Goal: Transaction & Acquisition: Purchase product/service

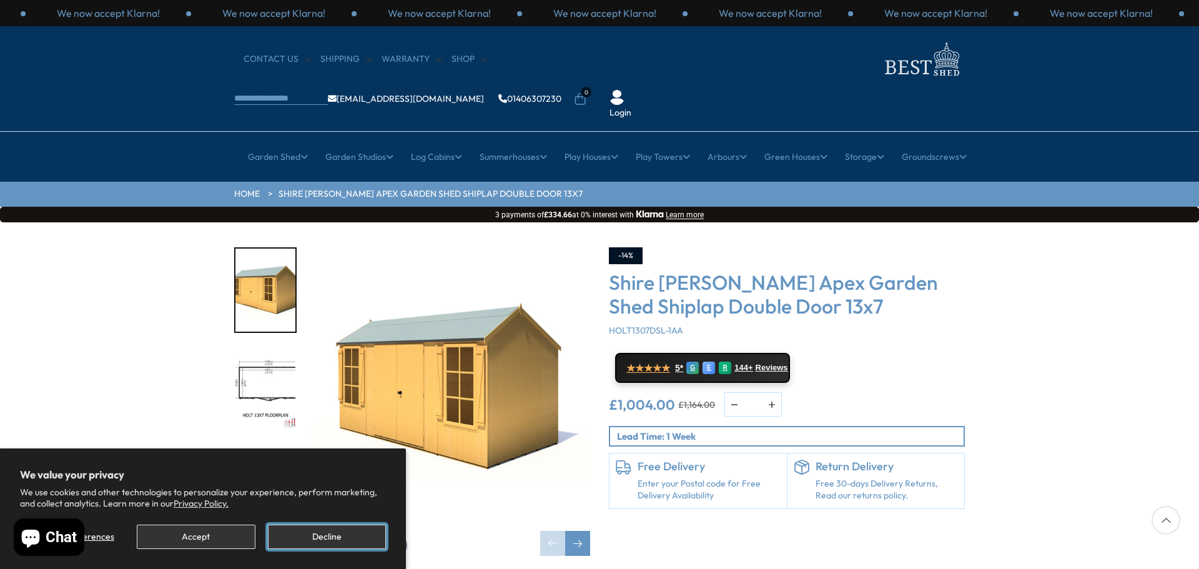
click at [338, 541] on button "Decline" at bounding box center [327, 537] width 118 height 24
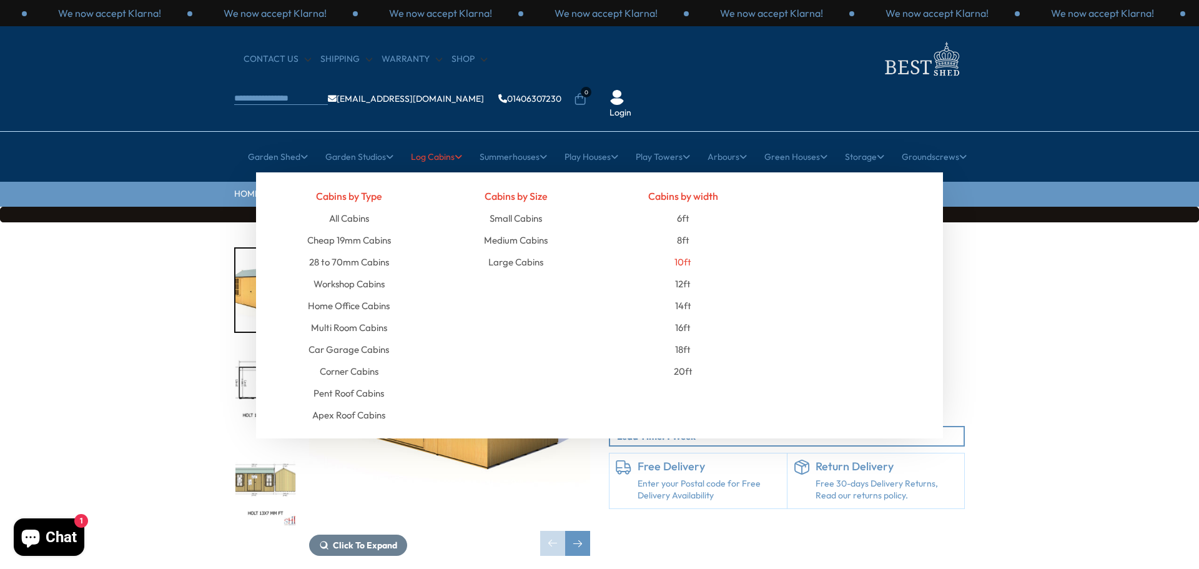
click at [682, 251] on link "10ft" at bounding box center [682, 262] width 17 height 22
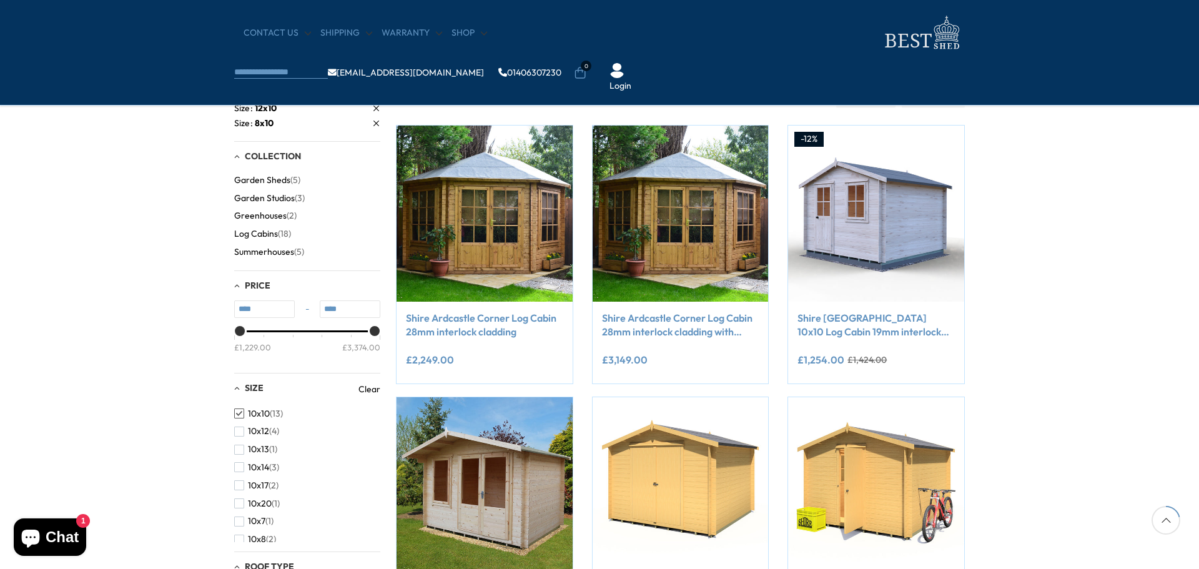
scroll to position [187, 0]
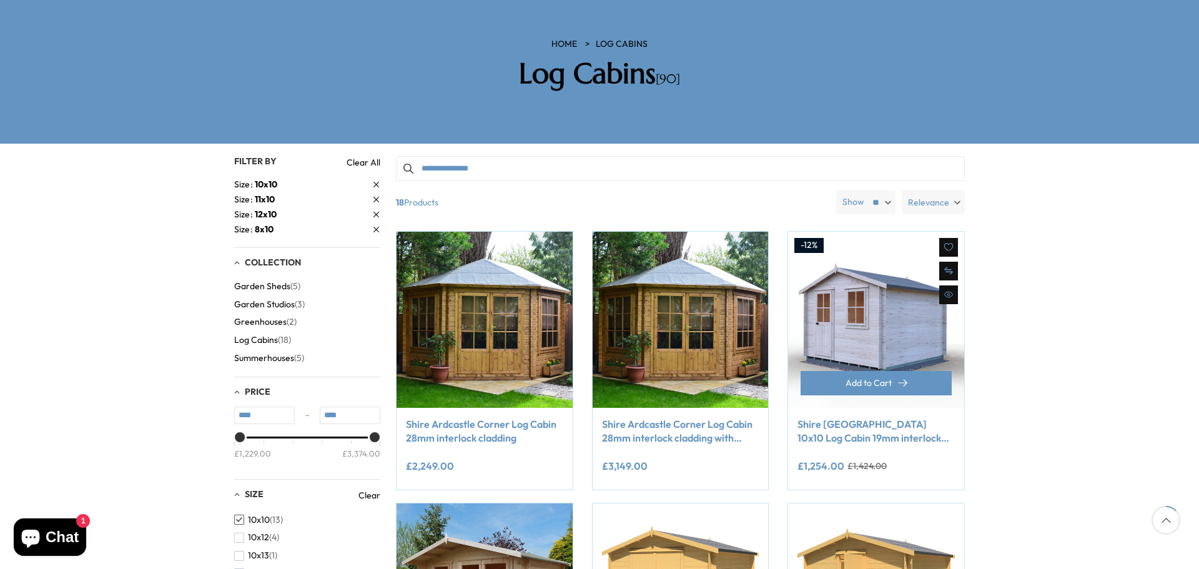
click at [864, 417] on link "Shire Avesbury 10x10 Log Cabin 19mm interlock Cladding" at bounding box center [876, 431] width 157 height 28
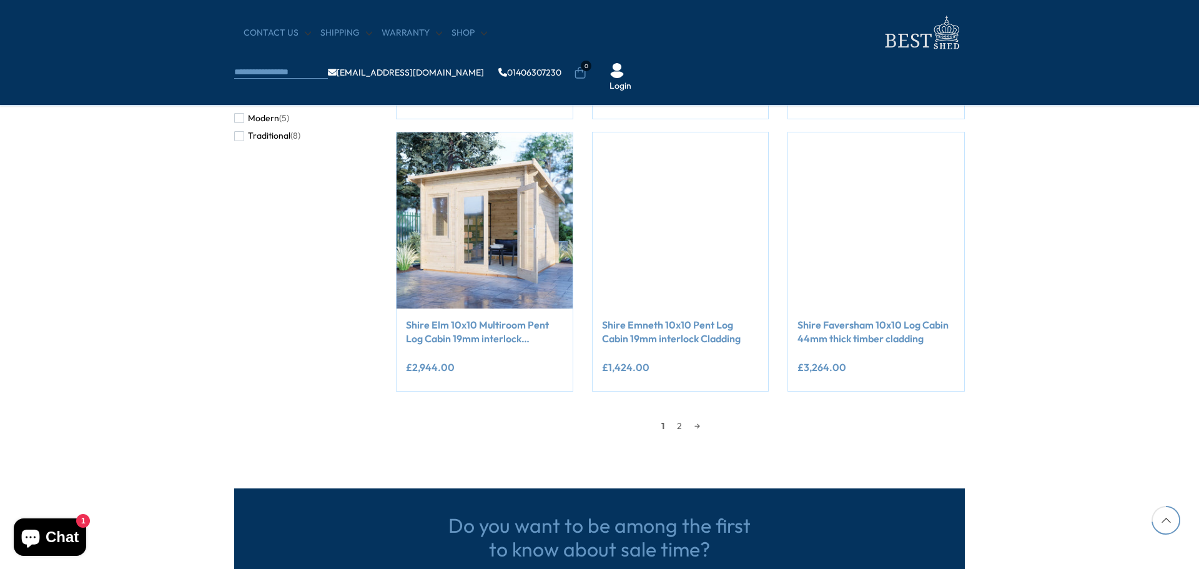
scroll to position [999, 0]
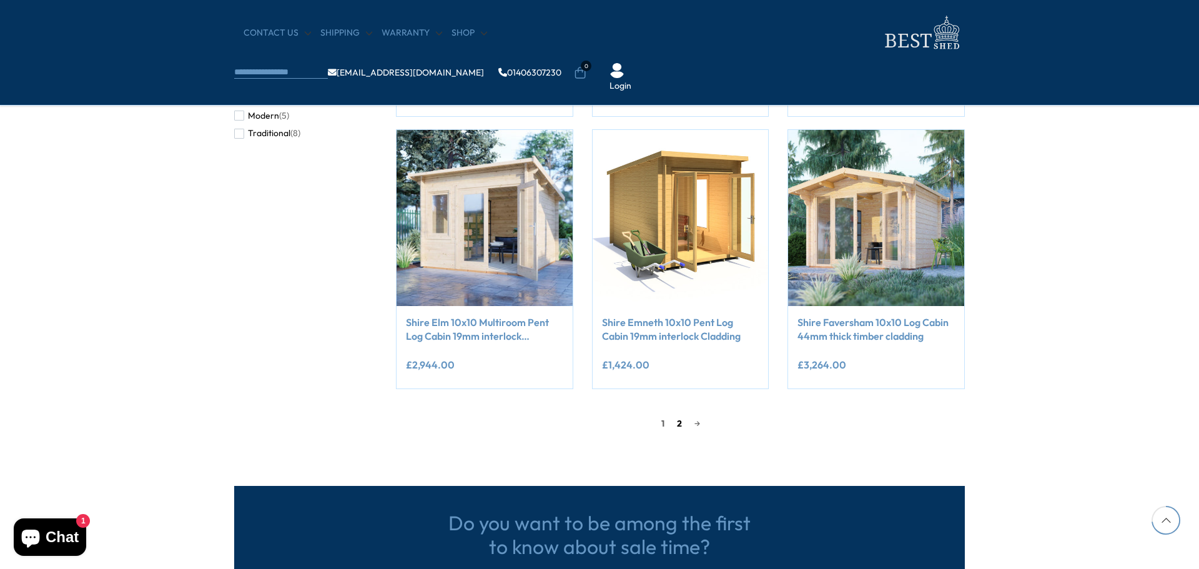
click at [675, 425] on link "2" at bounding box center [679, 423] width 17 height 19
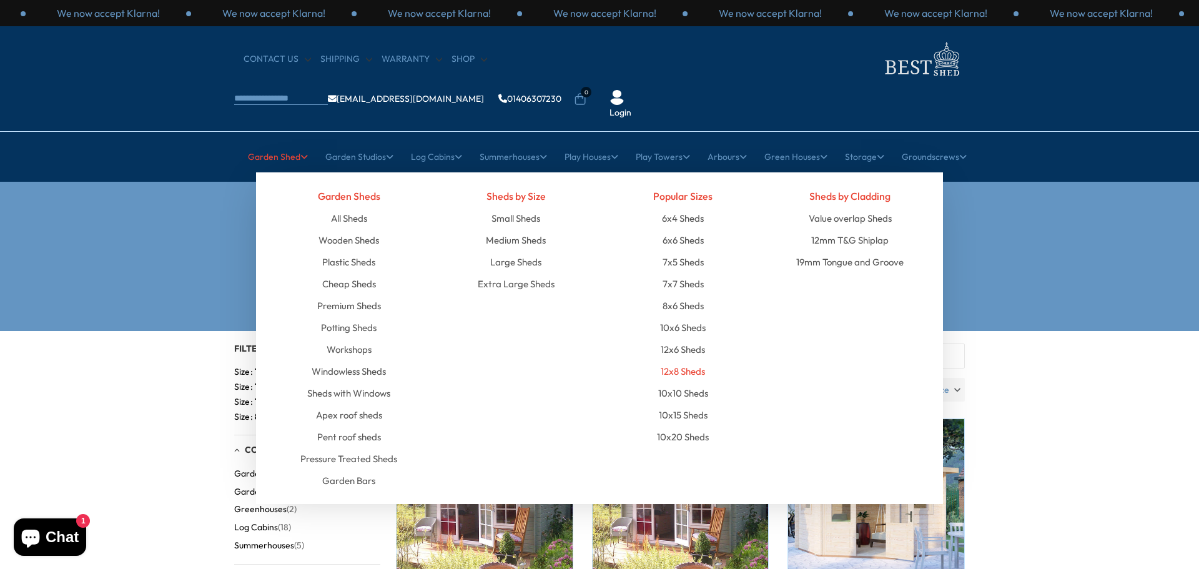
click at [673, 360] on link "12x8 Sheds" at bounding box center [683, 371] width 44 height 22
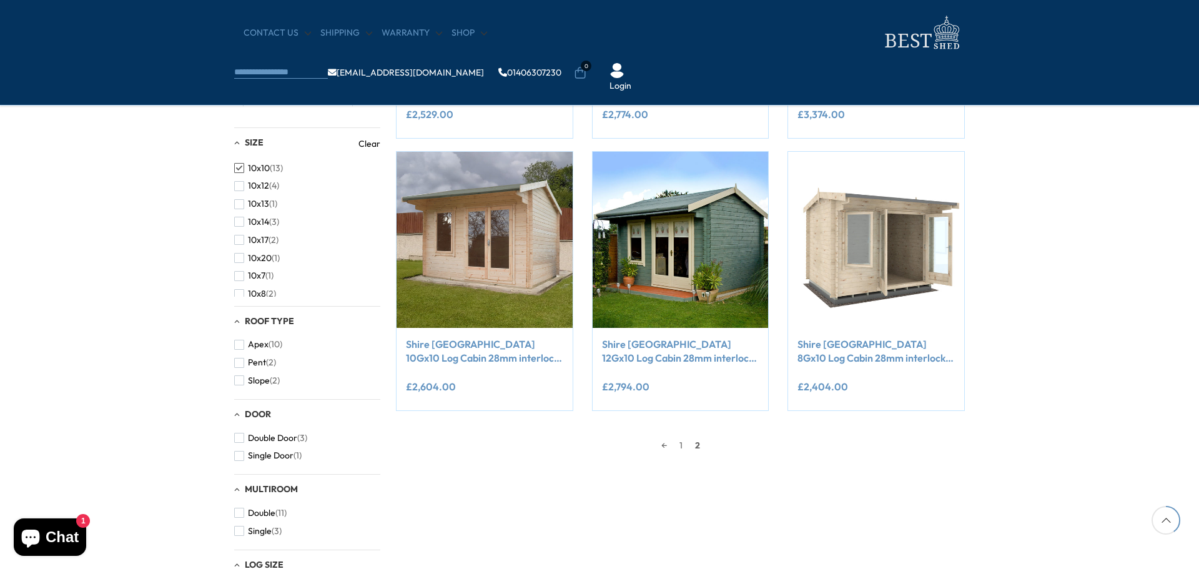
scroll to position [437, 0]
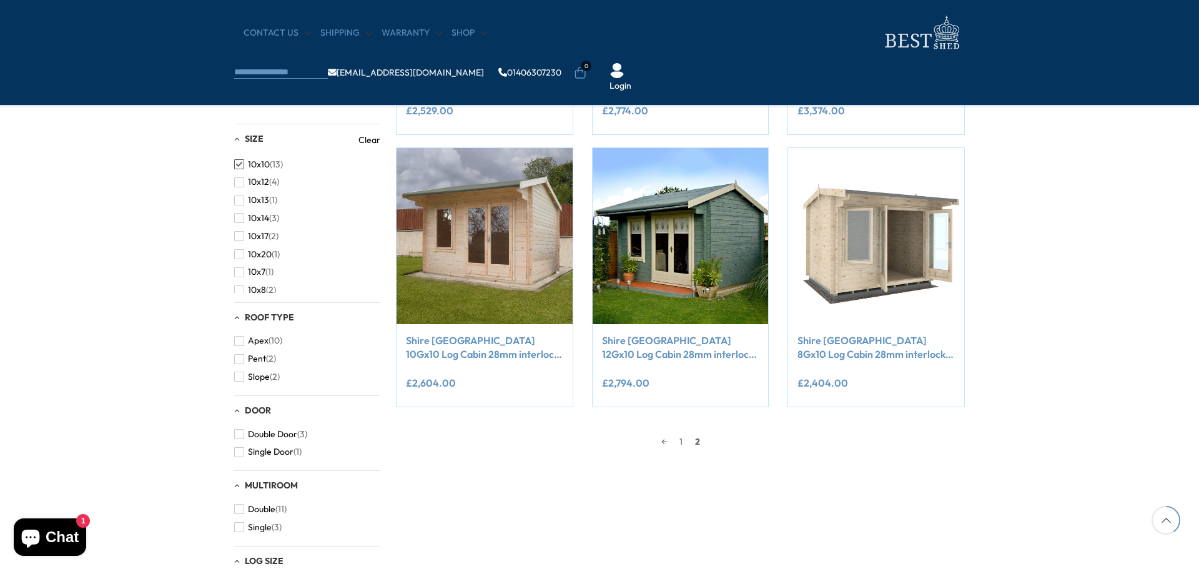
click at [240, 165] on span "button" at bounding box center [239, 164] width 10 height 10
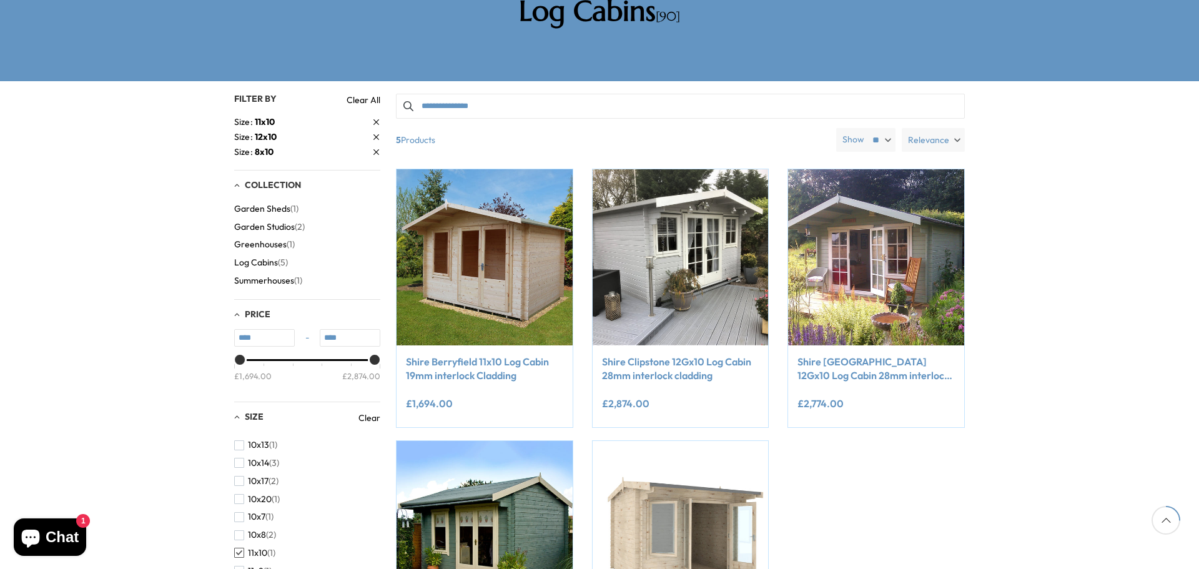
scroll to position [125, 0]
click at [237, 474] on span "button" at bounding box center [239, 479] width 10 height 10
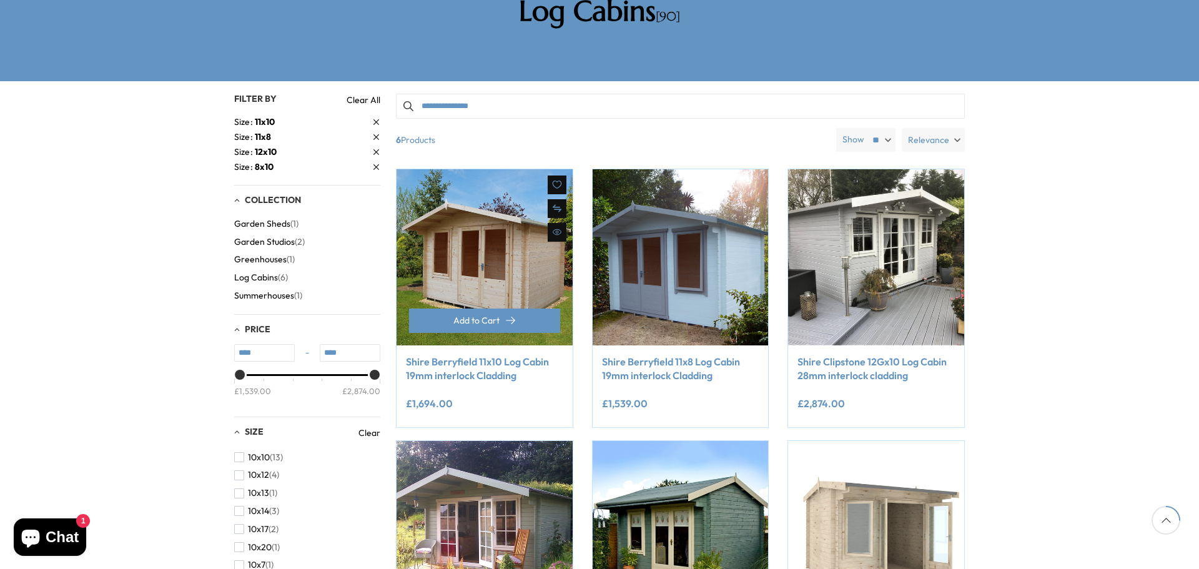
click at [465, 355] on link "Shire Berryfield 11x10 Log Cabin 19mm interlock Cladding" at bounding box center [484, 369] width 157 height 28
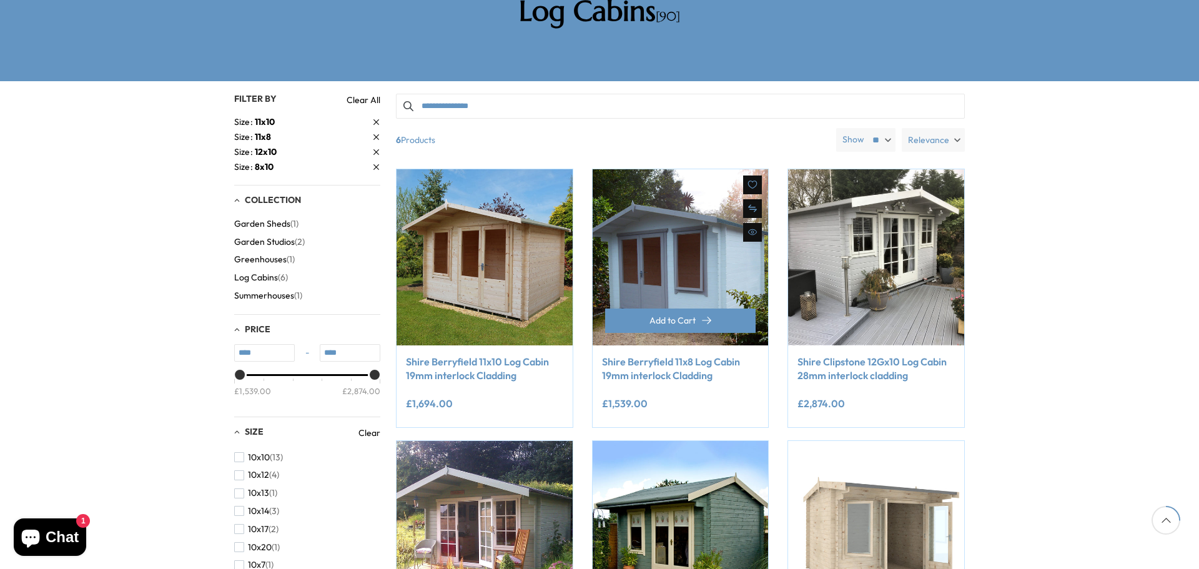
click at [679, 345] on div "**********" at bounding box center [681, 386] width 176 height 82
click at [638, 309] on div "Add to Cart" at bounding box center [681, 327] width 176 height 37
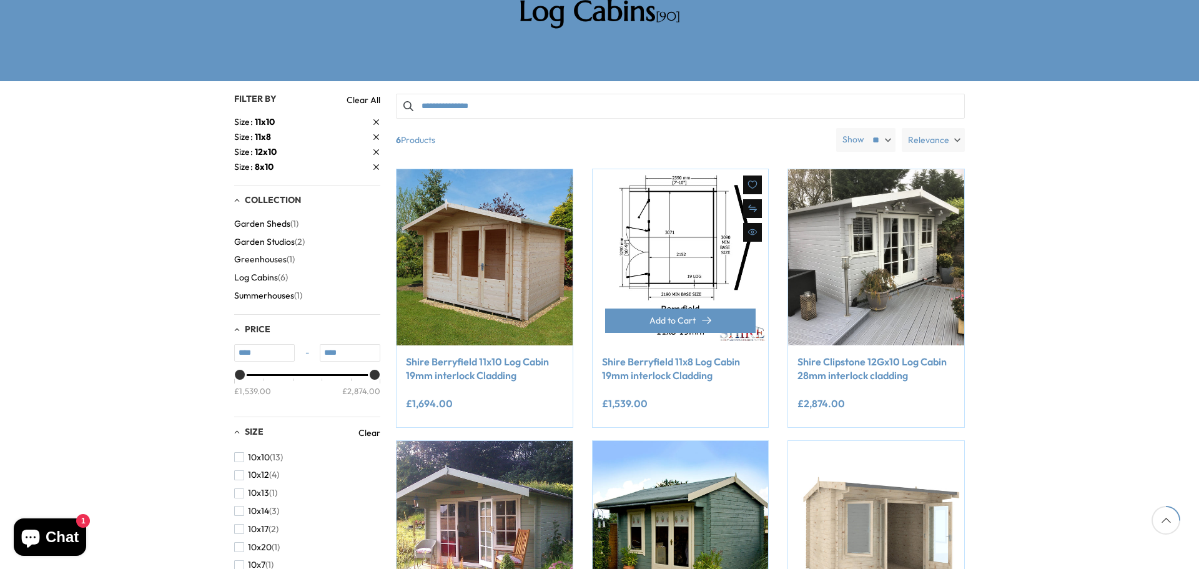
click at [657, 185] on img at bounding box center [681, 257] width 176 height 176
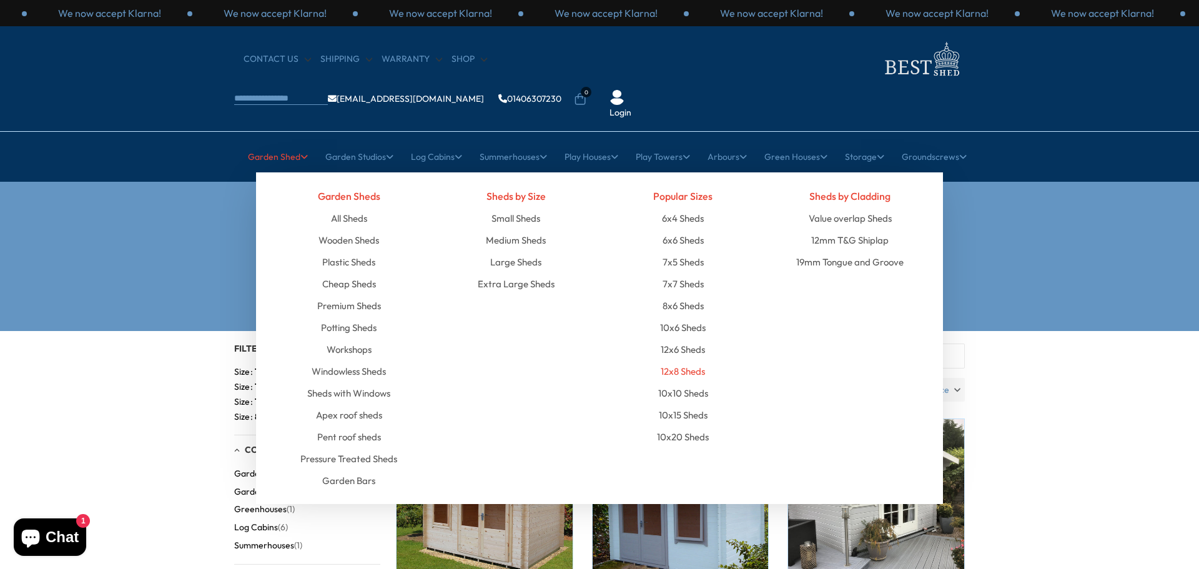
click at [676, 360] on link "12x8 Sheds" at bounding box center [683, 371] width 44 height 22
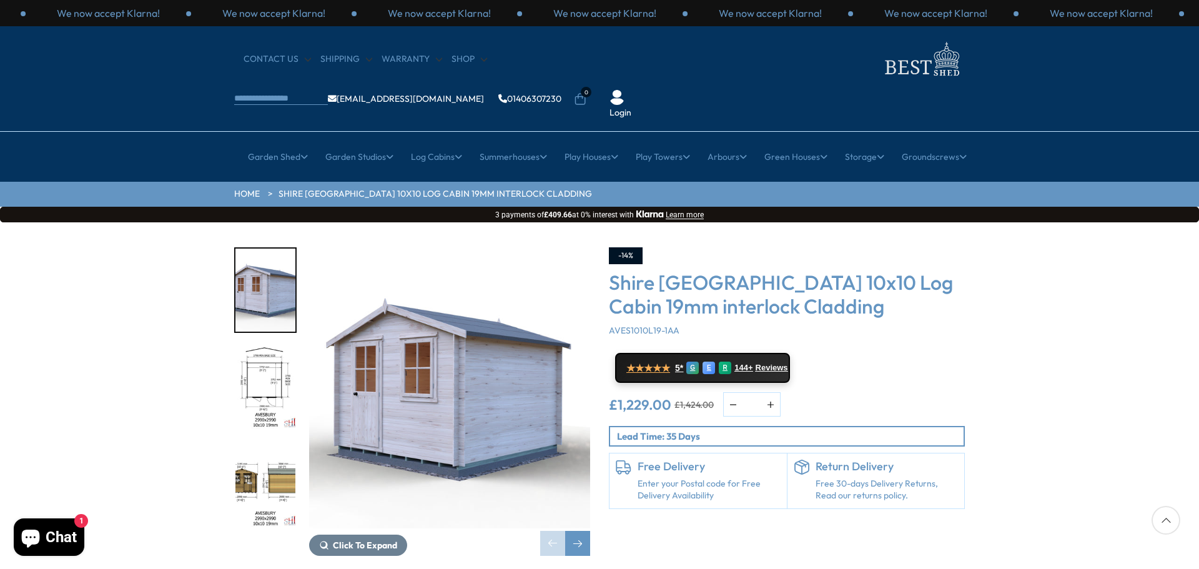
click at [249, 347] on img "2 / 16" at bounding box center [265, 388] width 60 height 83
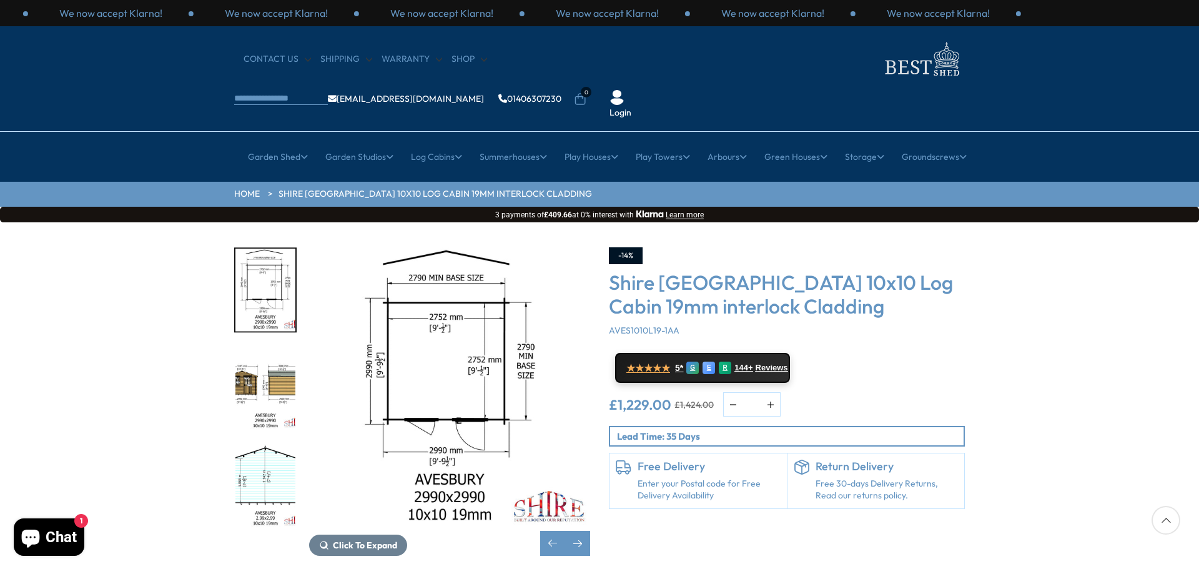
click at [272, 444] on img "4 / 16" at bounding box center [265, 485] width 60 height 83
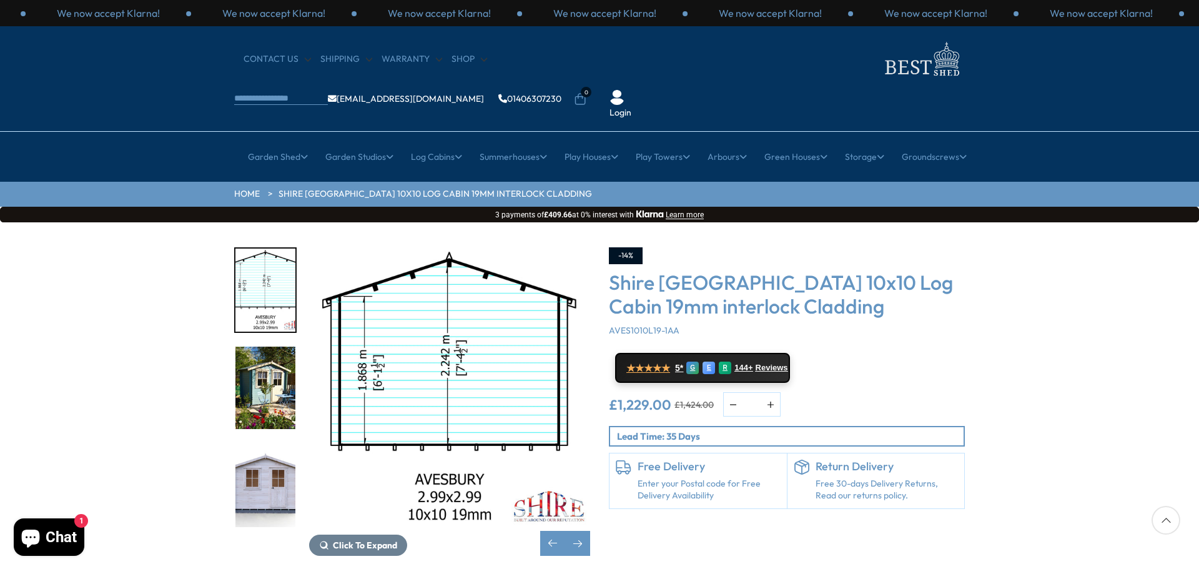
click at [279, 370] on img "5 / 16" at bounding box center [265, 388] width 60 height 83
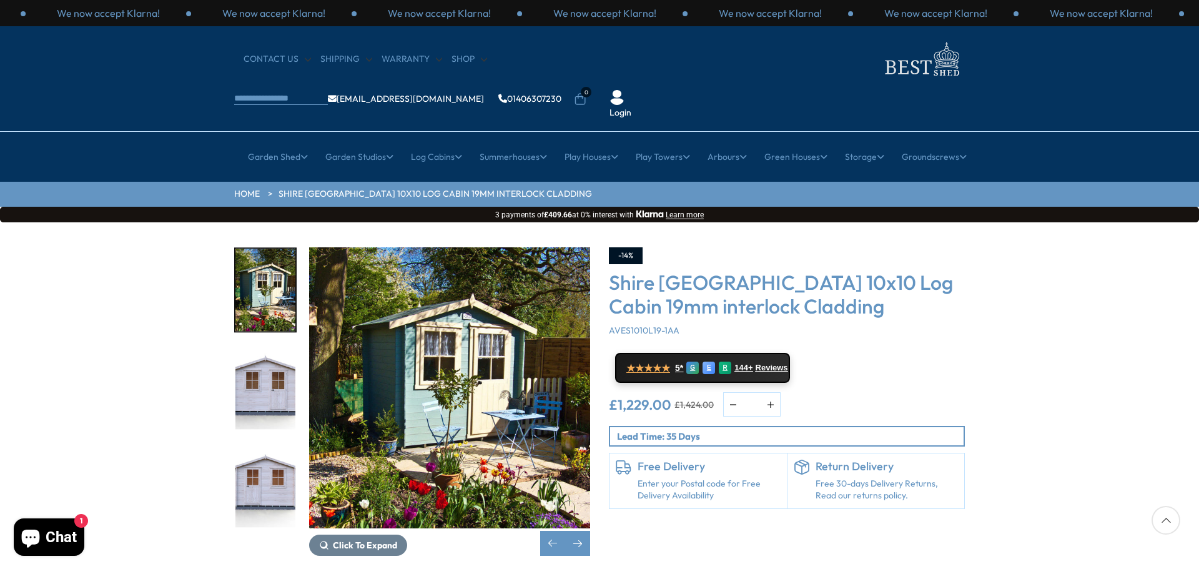
click at [274, 262] on img "5 / 16" at bounding box center [265, 290] width 60 height 83
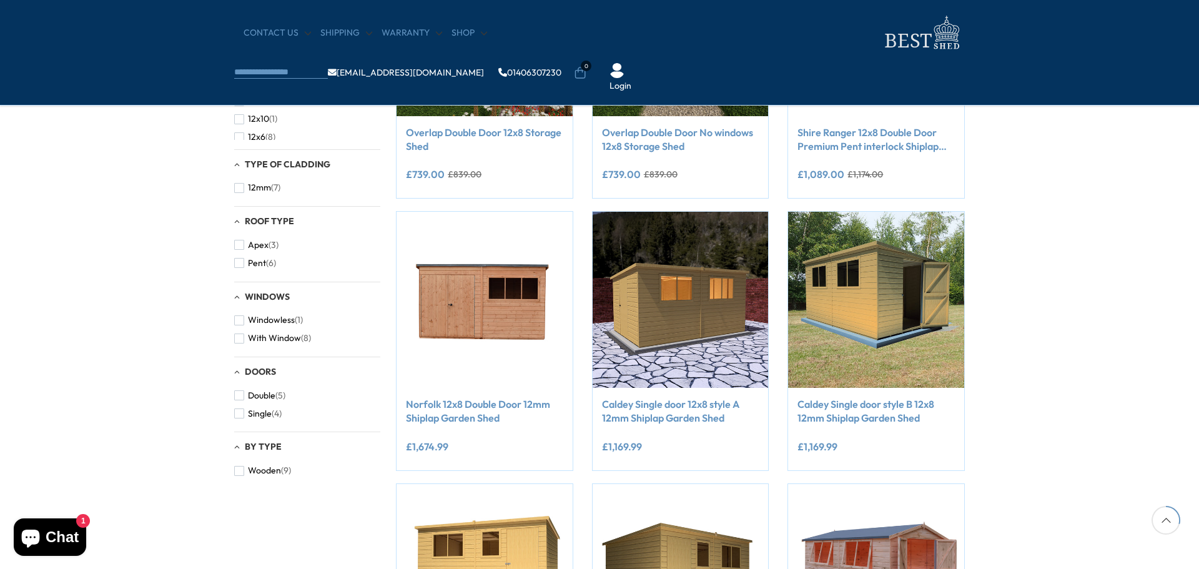
scroll to position [375, 0]
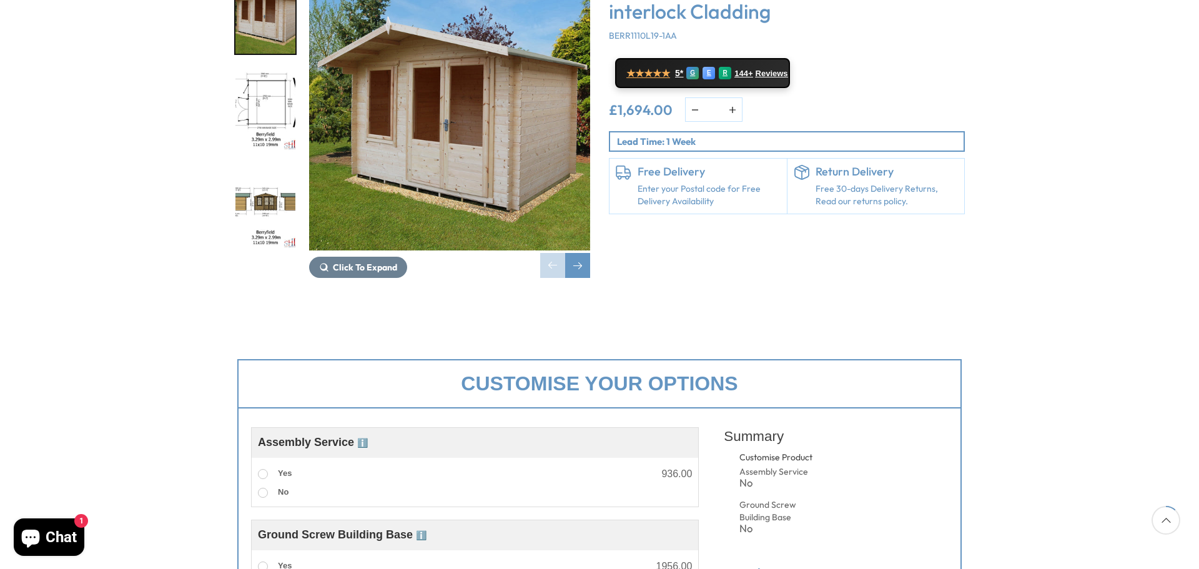
scroll to position [250, 0]
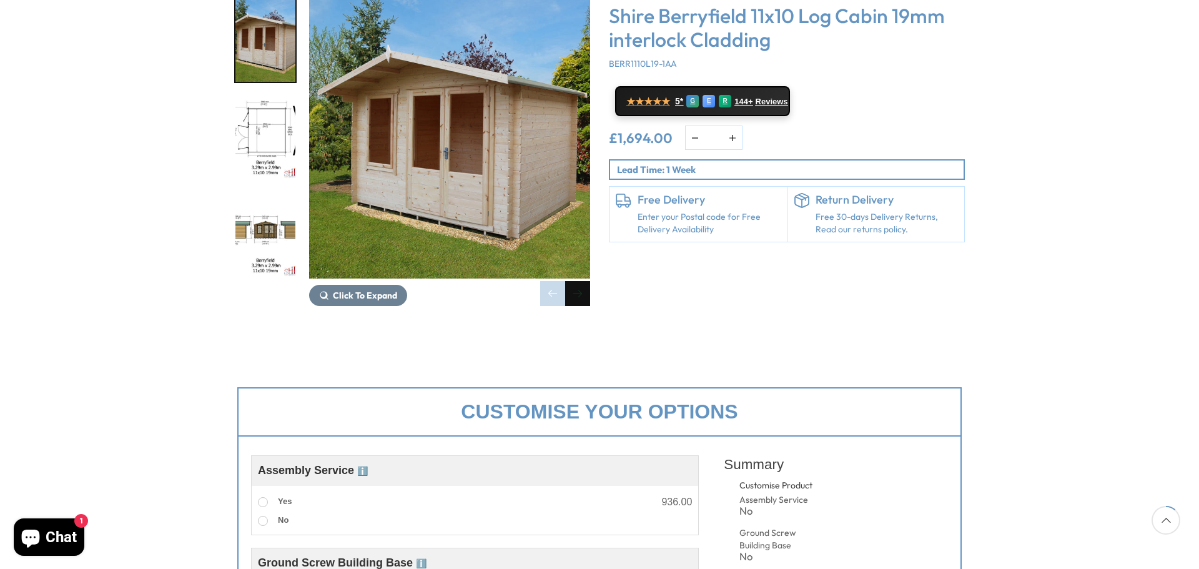
click at [580, 281] on div "Next slide" at bounding box center [577, 293] width 25 height 25
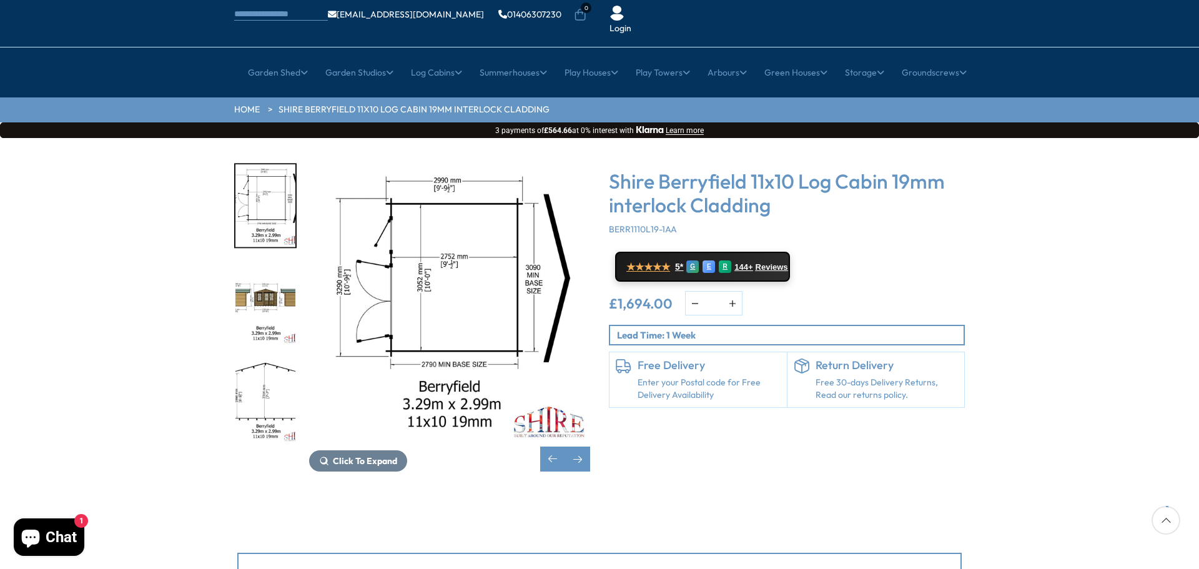
scroll to position [62, 0]
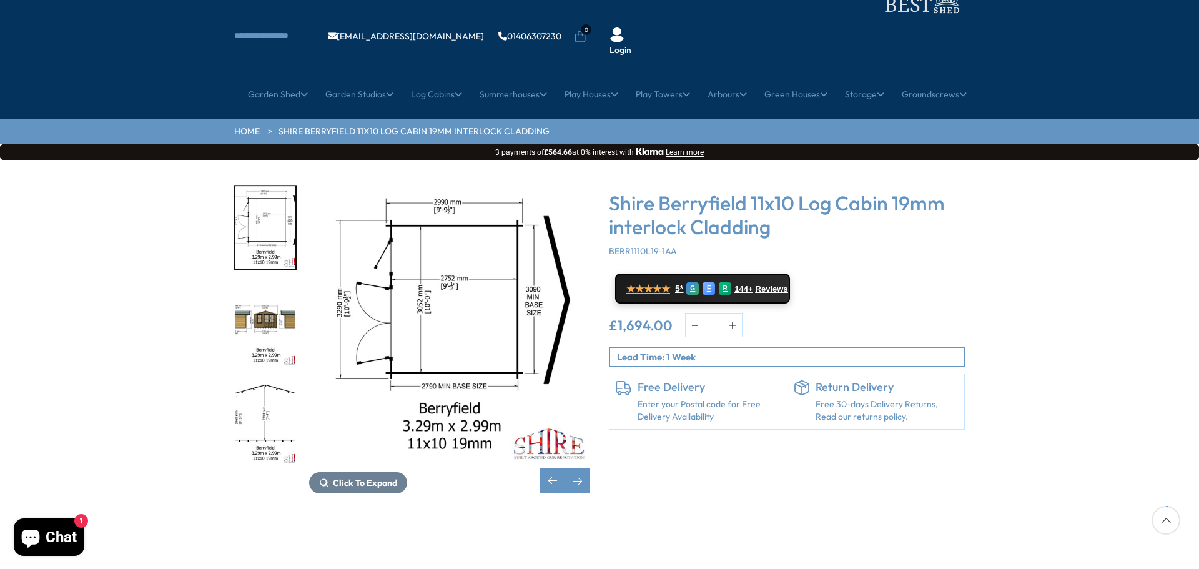
click at [273, 382] on img "4 / 12" at bounding box center [265, 423] width 60 height 83
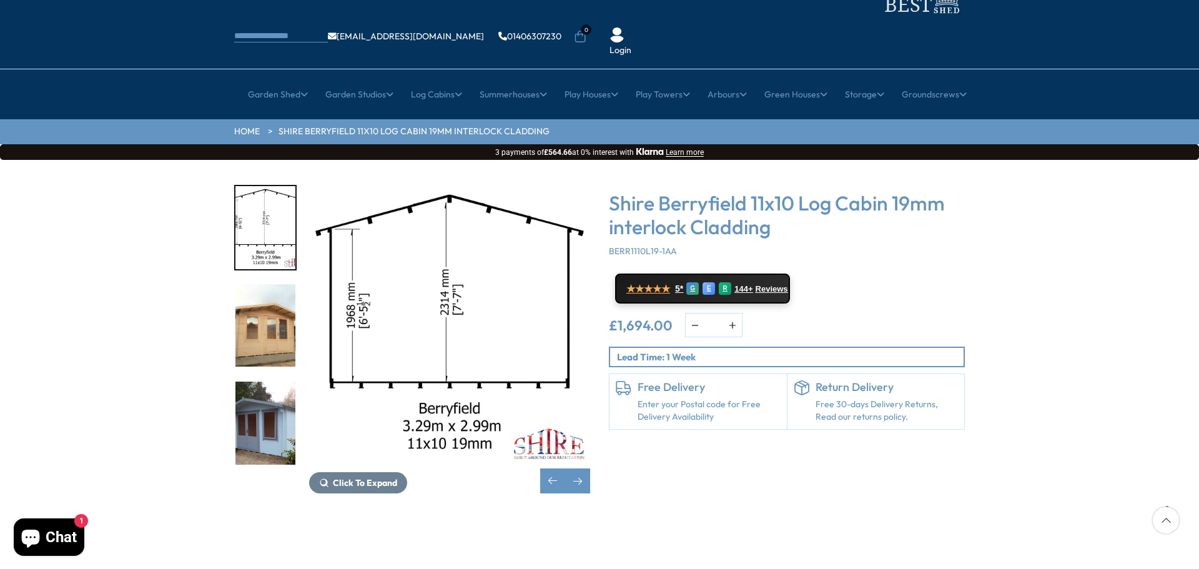
click at [271, 186] on img "4 / 12" at bounding box center [265, 227] width 60 height 83
click at [265, 189] on img "4 / 12" at bounding box center [265, 227] width 60 height 83
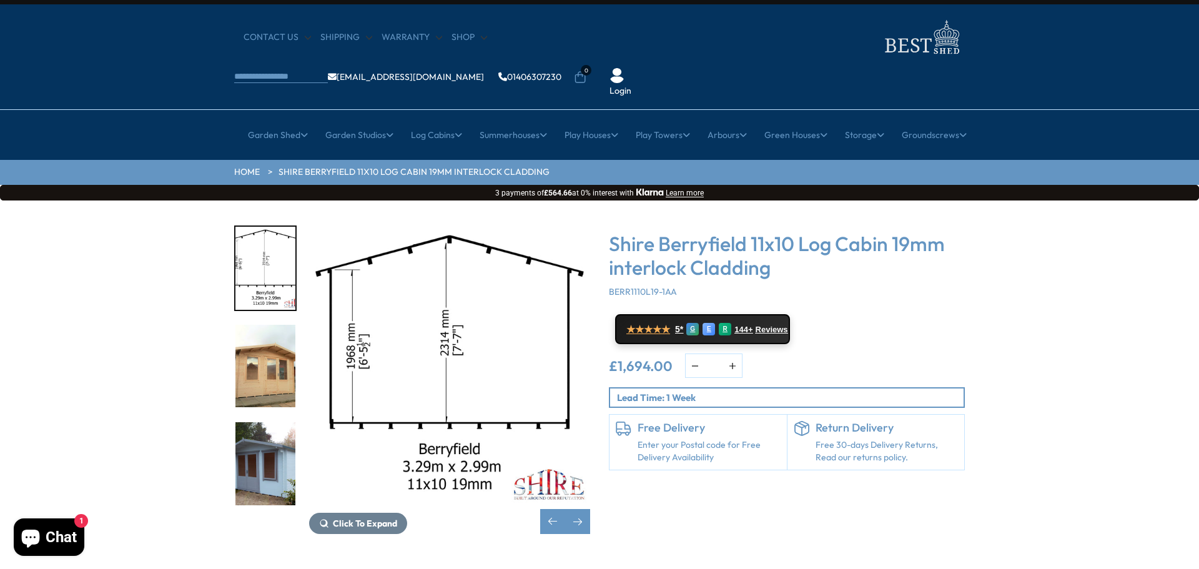
scroll to position [0, 0]
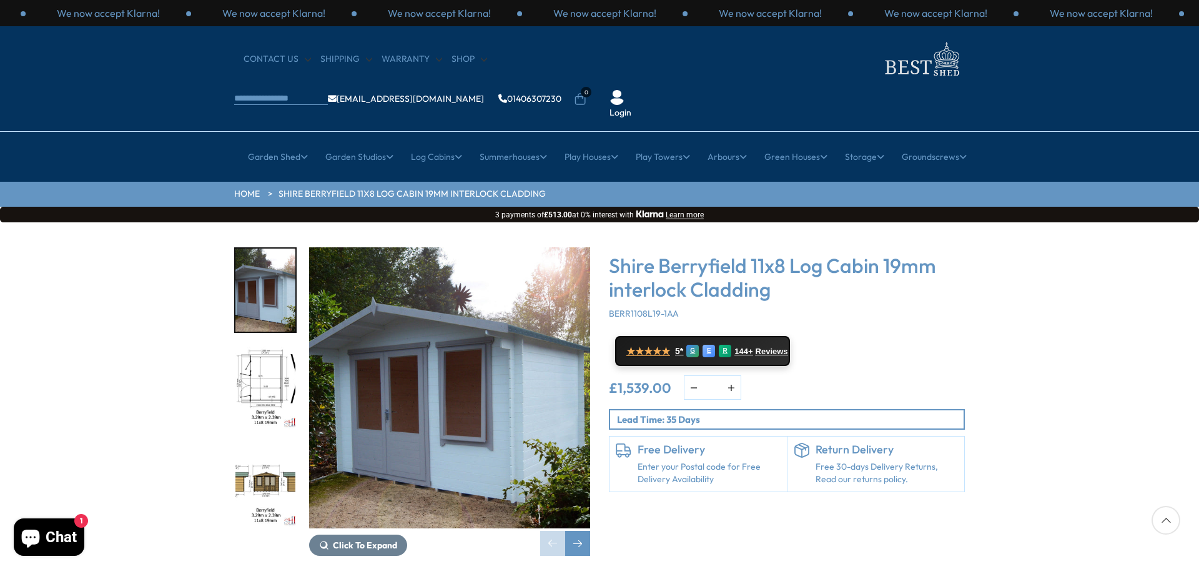
click at [254, 347] on img "2 / 13" at bounding box center [265, 388] width 60 height 83
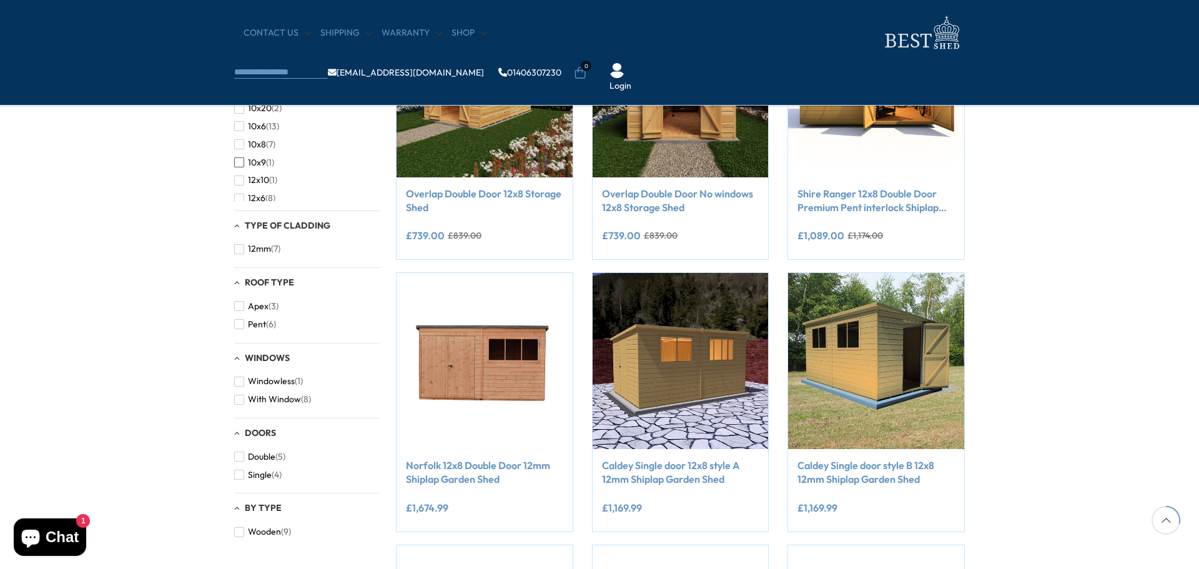
click at [239, 162] on span "button" at bounding box center [239, 162] width 10 height 10
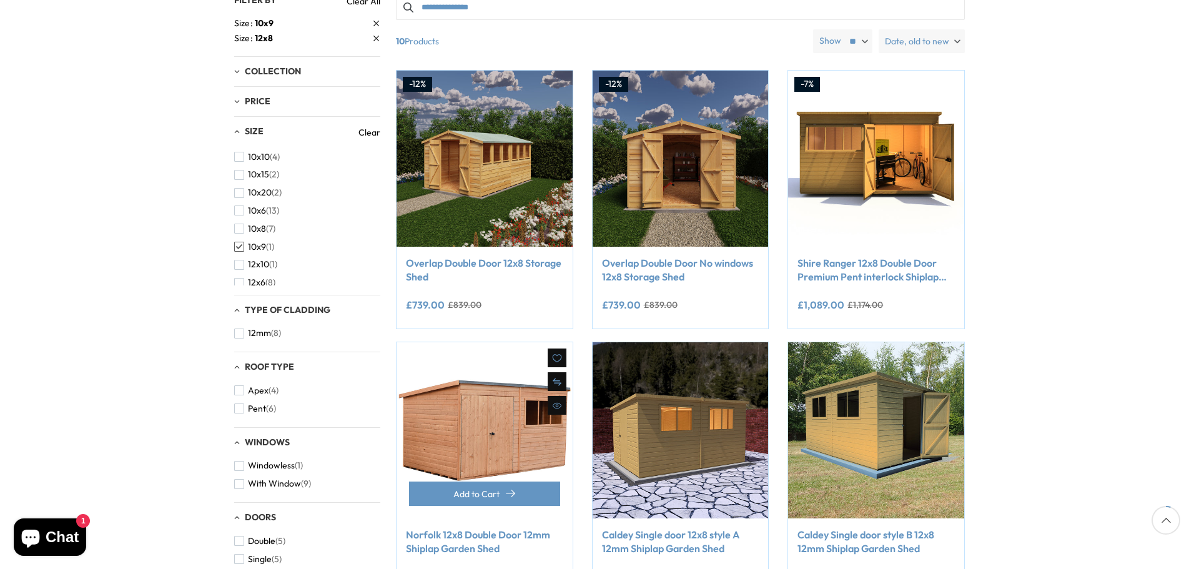
scroll to position [62, 0]
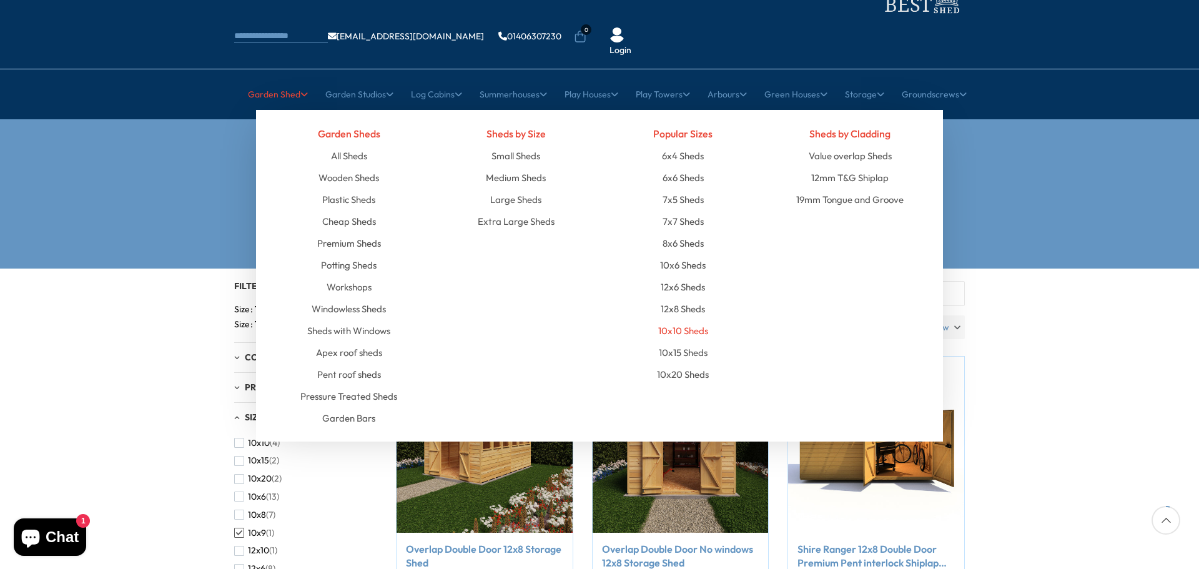
click at [676, 320] on link "10x10 Sheds" at bounding box center [683, 331] width 50 height 22
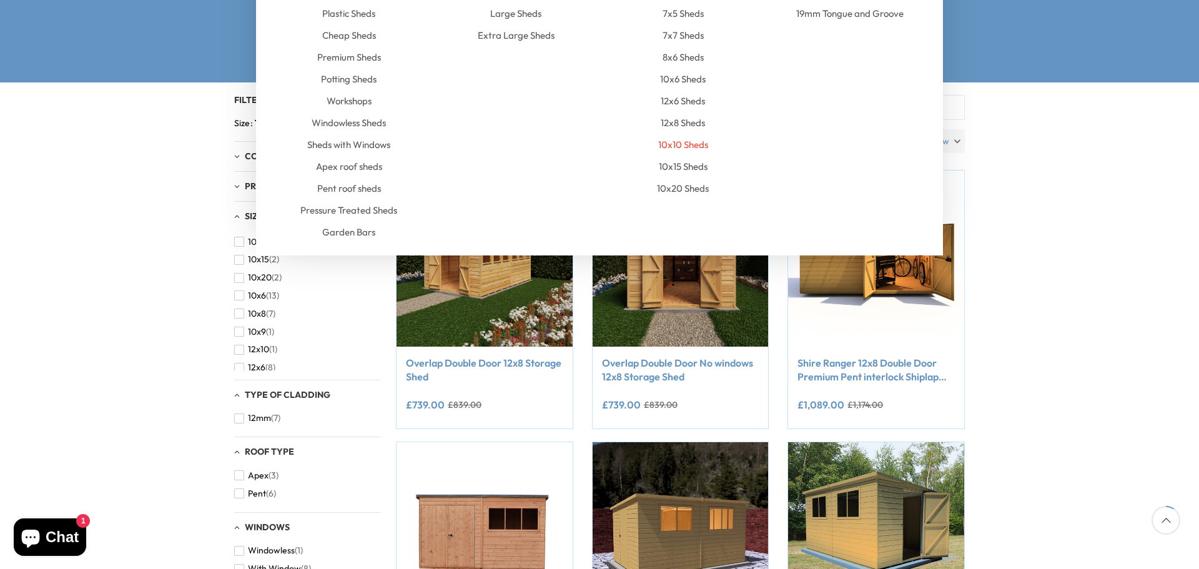
scroll to position [312, 0]
